Goal: Task Accomplishment & Management: Use online tool/utility

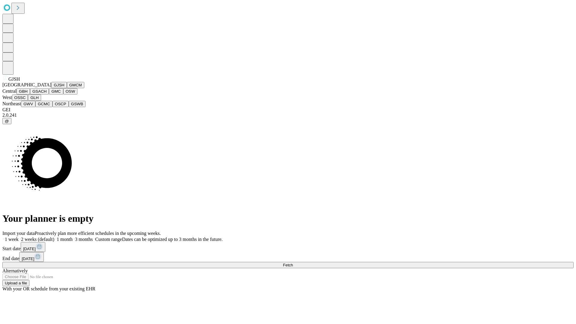
click at [51, 88] on button "GJSH" at bounding box center [59, 85] width 16 height 6
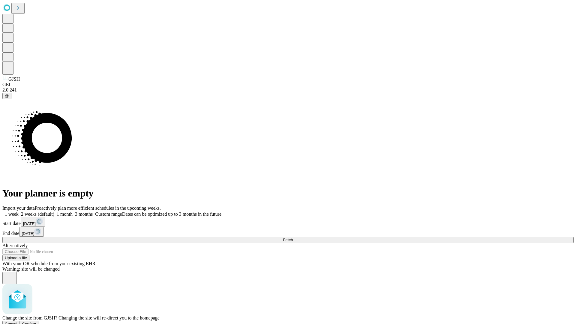
click at [36, 322] on span "Confirm" at bounding box center [29, 324] width 14 height 5
click at [73, 212] on label "1 month" at bounding box center [63, 214] width 18 height 5
click at [293, 238] on span "Fetch" at bounding box center [288, 240] width 10 height 5
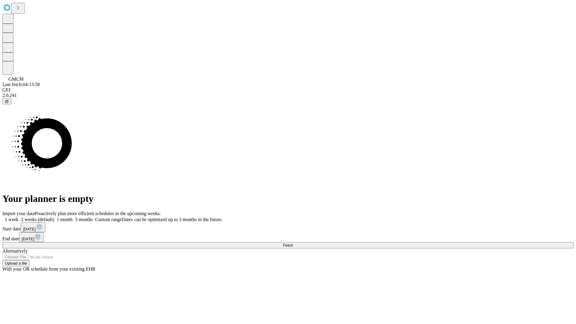
click at [73, 217] on label "1 month" at bounding box center [63, 219] width 18 height 5
click at [293, 243] on span "Fetch" at bounding box center [288, 245] width 10 height 5
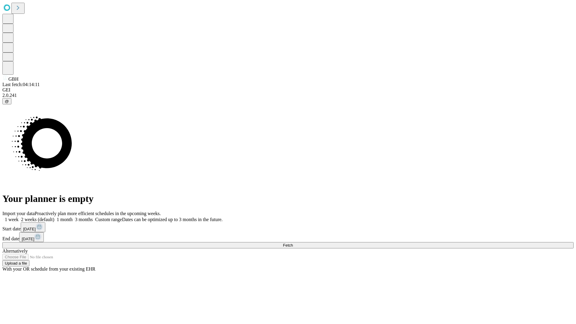
click at [293, 243] on span "Fetch" at bounding box center [288, 245] width 10 height 5
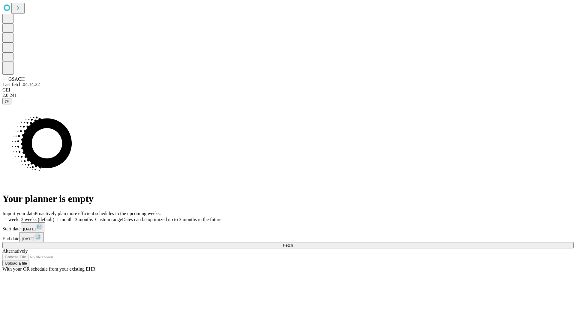
click at [73, 217] on label "1 month" at bounding box center [63, 219] width 18 height 5
click at [293, 243] on span "Fetch" at bounding box center [288, 245] width 10 height 5
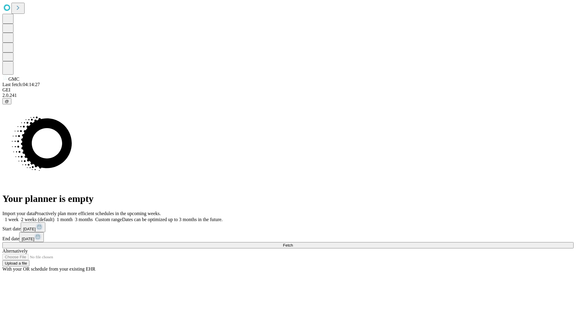
click at [73, 217] on label "1 month" at bounding box center [63, 219] width 18 height 5
click at [293, 243] on span "Fetch" at bounding box center [288, 245] width 10 height 5
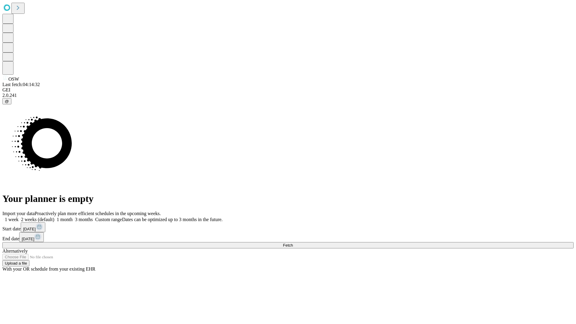
click at [73, 217] on label "1 month" at bounding box center [63, 219] width 18 height 5
click at [293, 243] on span "Fetch" at bounding box center [288, 245] width 10 height 5
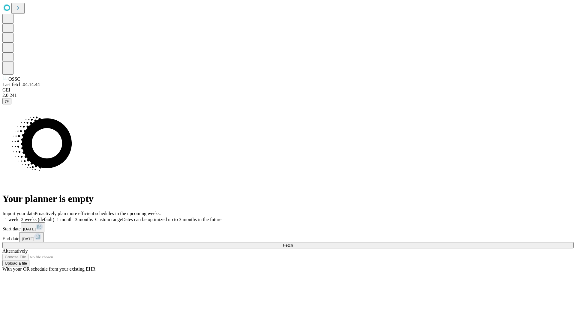
click at [73, 217] on label "1 month" at bounding box center [63, 219] width 18 height 5
click at [293, 243] on span "Fetch" at bounding box center [288, 245] width 10 height 5
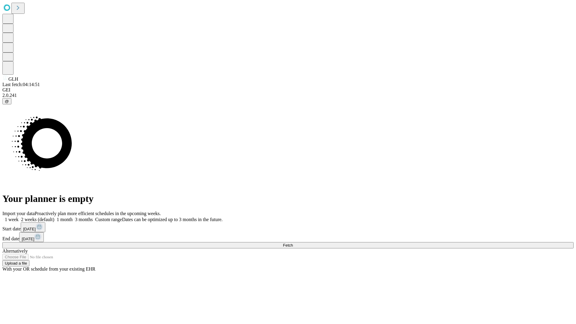
click at [73, 217] on label "1 month" at bounding box center [63, 219] width 18 height 5
click at [293, 243] on span "Fetch" at bounding box center [288, 245] width 10 height 5
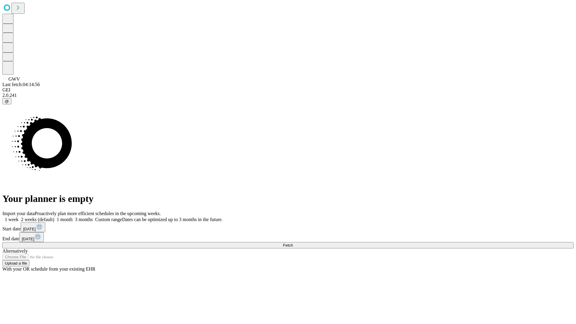
click at [73, 217] on label "1 month" at bounding box center [63, 219] width 18 height 5
click at [293, 243] on span "Fetch" at bounding box center [288, 245] width 10 height 5
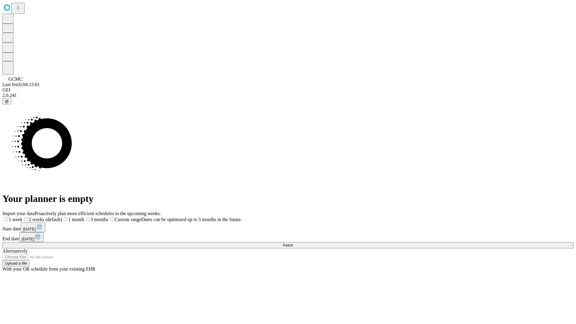
click at [84, 217] on label "1 month" at bounding box center [73, 219] width 22 height 5
click at [293, 243] on span "Fetch" at bounding box center [288, 245] width 10 height 5
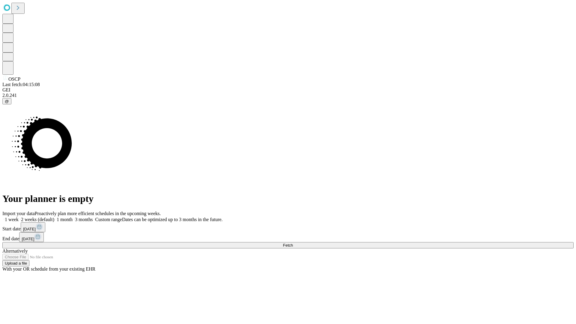
click at [73, 217] on label "1 month" at bounding box center [63, 219] width 18 height 5
click at [293, 243] on span "Fetch" at bounding box center [288, 245] width 10 height 5
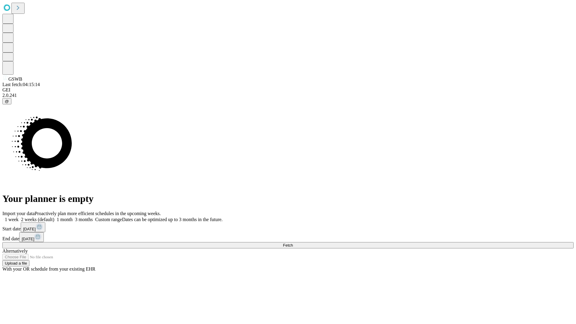
click at [73, 217] on label "1 month" at bounding box center [63, 219] width 18 height 5
click at [293, 243] on span "Fetch" at bounding box center [288, 245] width 10 height 5
